Goal: Task Accomplishment & Management: Use online tool/utility

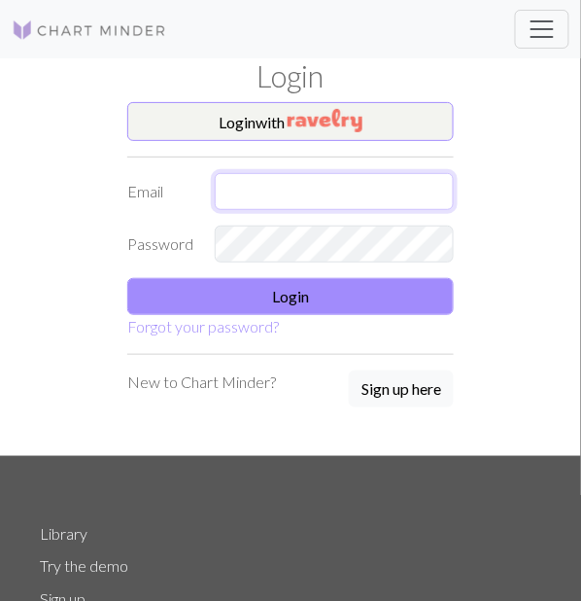
click at [345, 188] on input "text" at bounding box center [334, 191] width 239 height 37
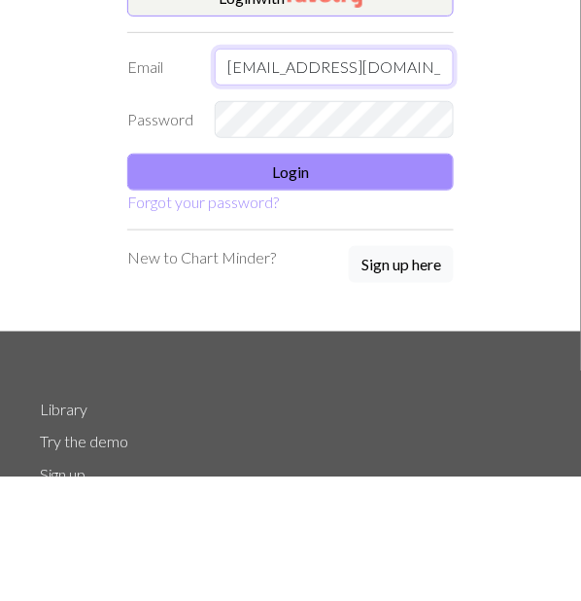
type input "[EMAIL_ADDRESS][DOMAIN_NAME]"
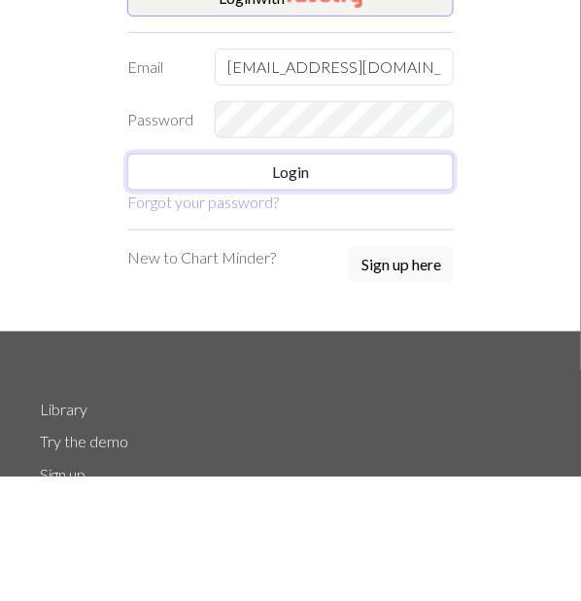
click at [388, 286] on button "Login" at bounding box center [290, 296] width 327 height 37
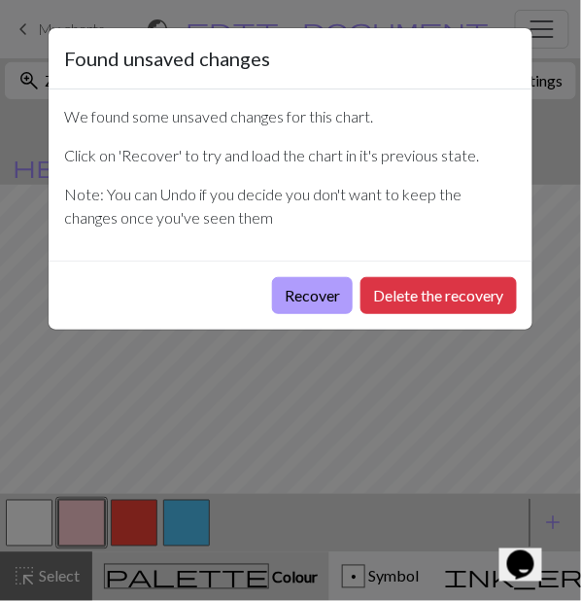
click at [314, 297] on button "Recover" at bounding box center [312, 295] width 81 height 37
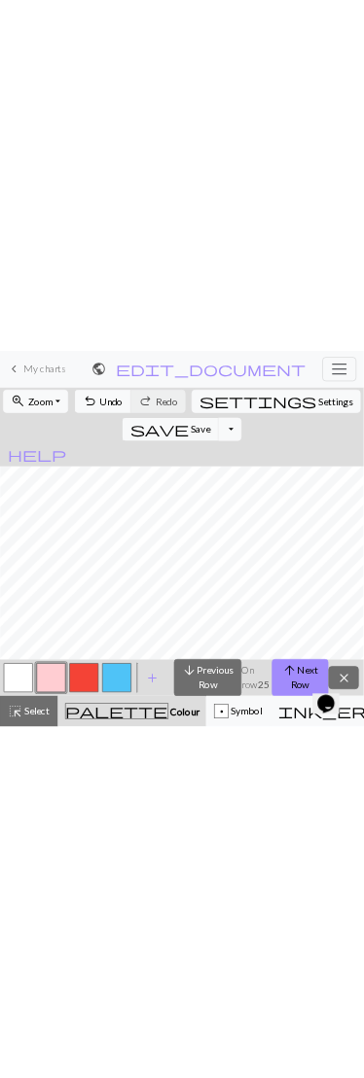
scroll to position [249, 0]
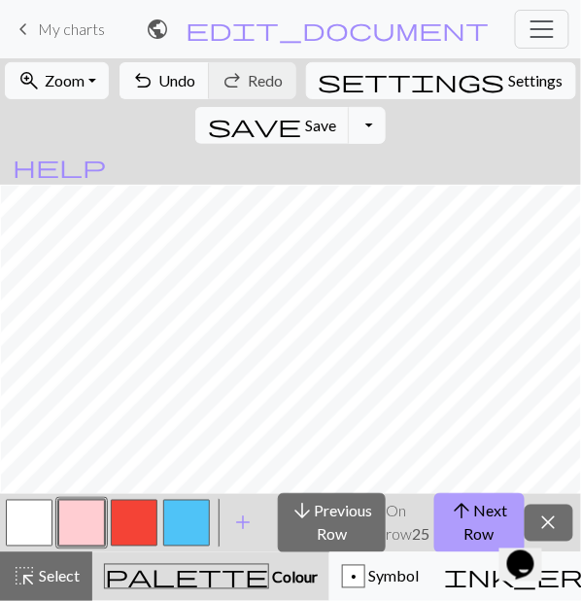
click at [466, 527] on button "arrow_upward Next Row" at bounding box center [480, 523] width 90 height 60
click at [467, 521] on span "arrow_upward" at bounding box center [462, 511] width 23 height 27
click at [471, 530] on button "arrow_upward Next Row" at bounding box center [480, 523] width 90 height 60
click at [472, 526] on button "arrow_upward Next Row" at bounding box center [480, 523] width 90 height 60
click at [473, 516] on span "arrow_upward" at bounding box center [462, 511] width 23 height 27
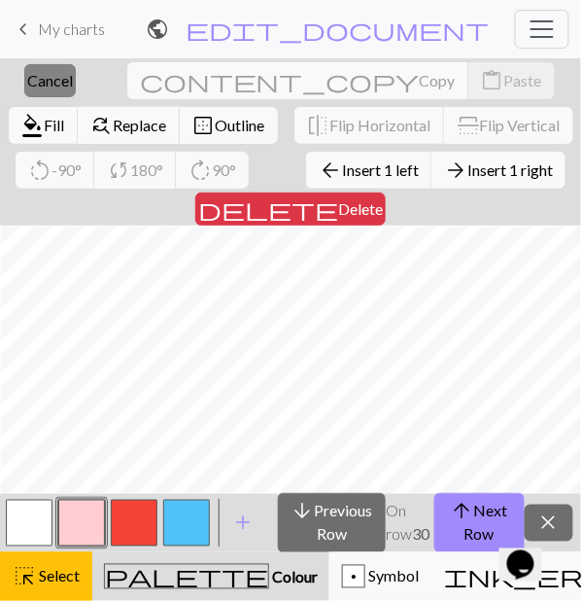
click at [38, 74] on span "Cancel" at bounding box center [50, 80] width 46 height 18
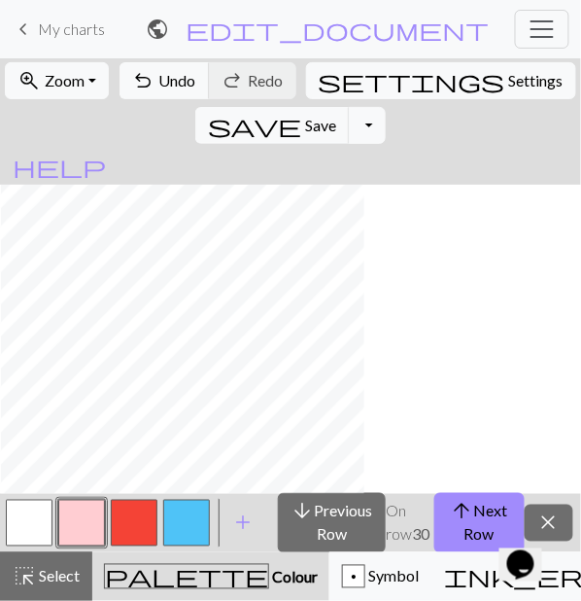
scroll to position [239, 0]
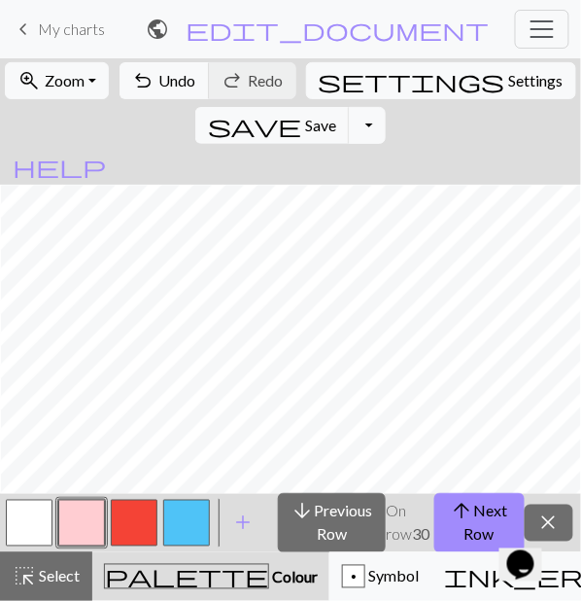
click at [465, 522] on span "arrow_upward" at bounding box center [462, 511] width 23 height 27
click at [100, 513] on button "button" at bounding box center [81, 523] width 47 height 47
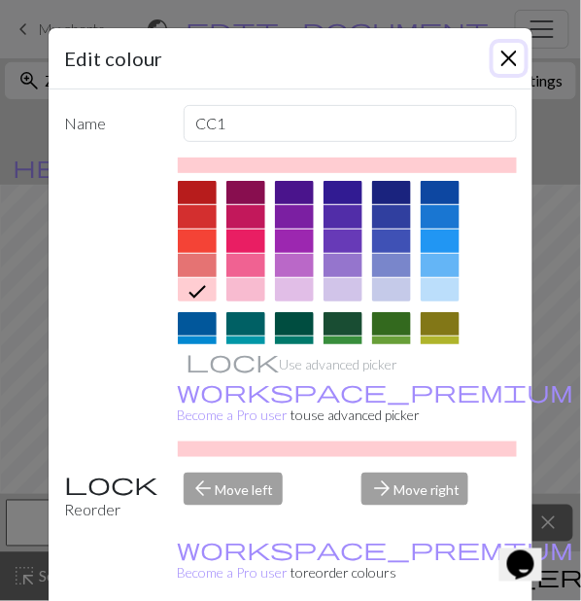
click at [502, 65] on button "Close" at bounding box center [509, 58] width 31 height 31
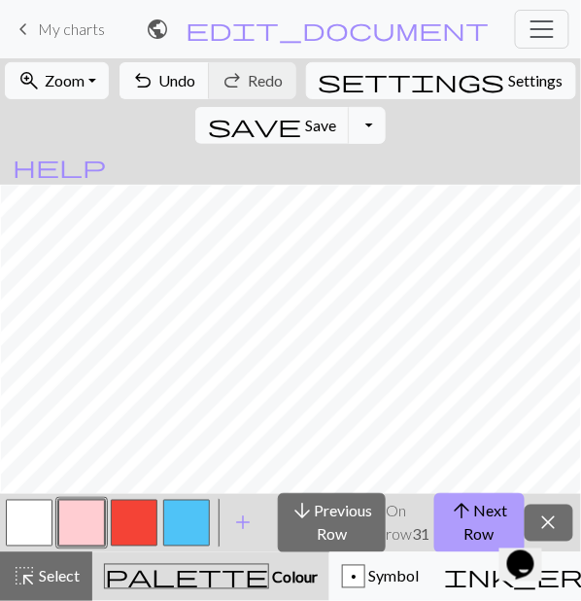
click at [465, 519] on span "arrow_upward" at bounding box center [462, 511] width 23 height 27
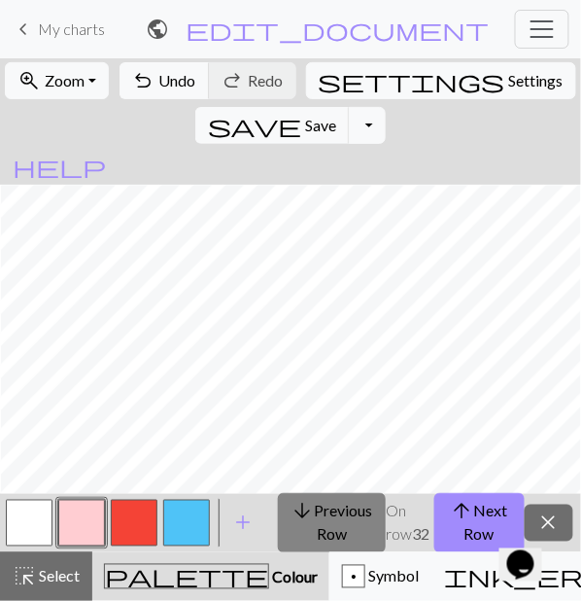
click at [315, 507] on span "arrow_downward" at bounding box center [303, 511] width 23 height 27
click at [315, 509] on span "arrow_downward" at bounding box center [303, 511] width 23 height 27
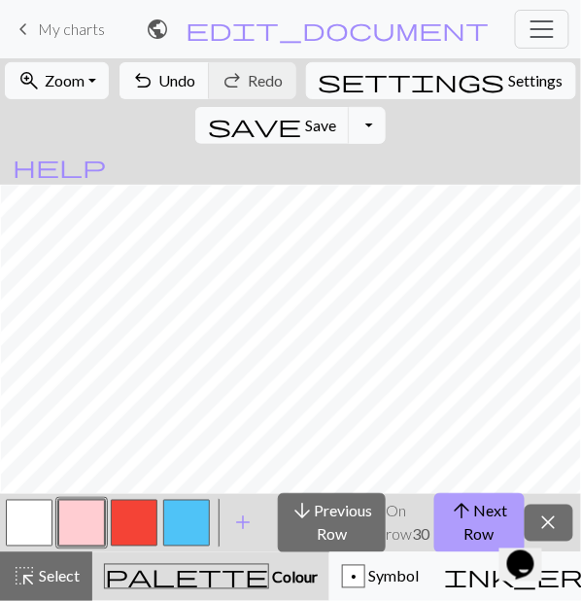
click at [466, 511] on span "arrow_upward" at bounding box center [462, 511] width 23 height 27
click at [470, 524] on button "arrow_upward Next Row" at bounding box center [480, 523] width 90 height 60
click at [471, 525] on button "arrow_upward Next Row" at bounding box center [480, 523] width 90 height 60
click at [477, 523] on button "arrow_upward Next Row" at bounding box center [480, 523] width 90 height 60
